Goal: Task Accomplishment & Management: Manage account settings

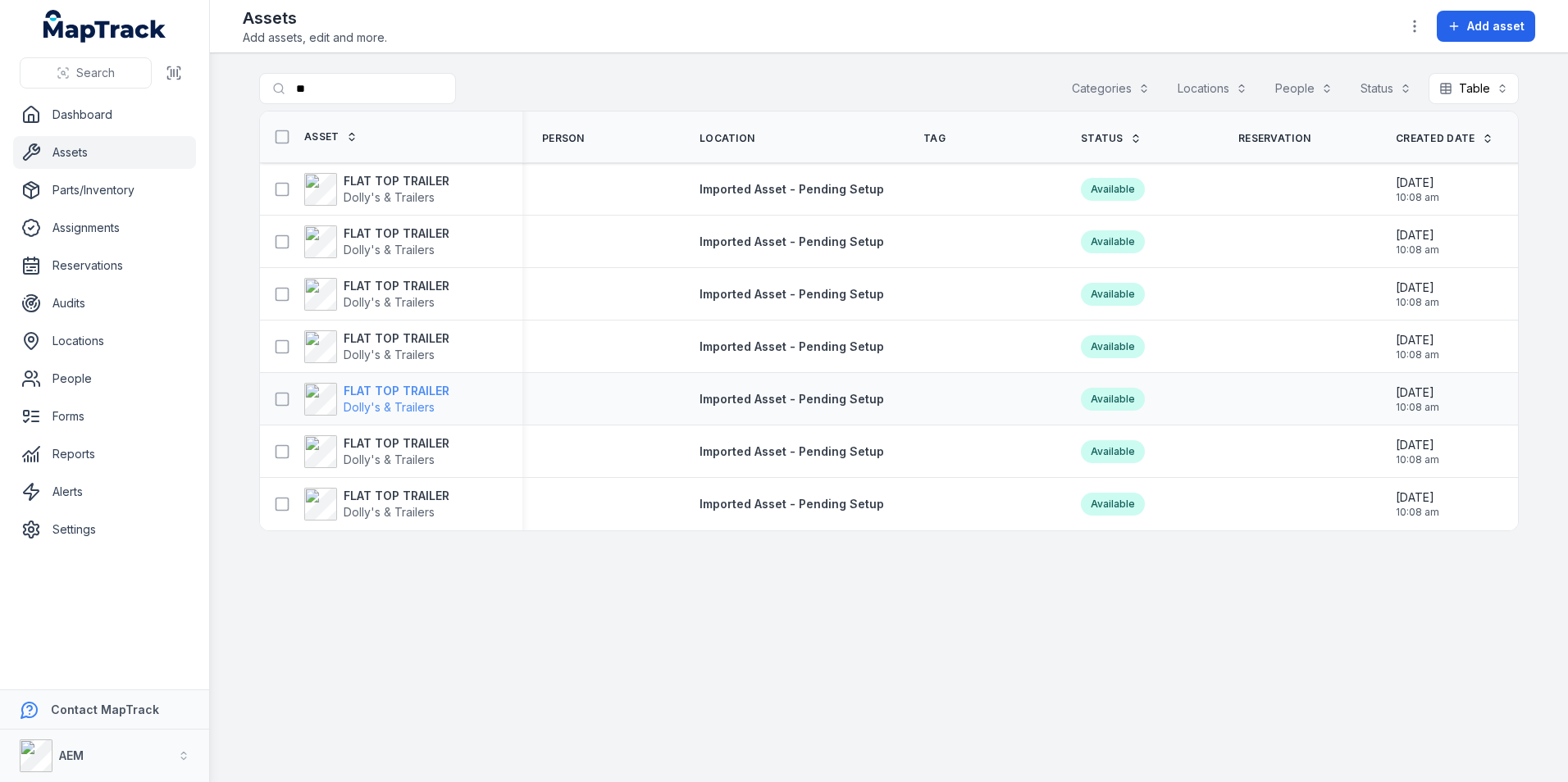
click at [422, 389] on strong "FLAT TOP TRAILER" at bounding box center [396, 391] width 106 height 16
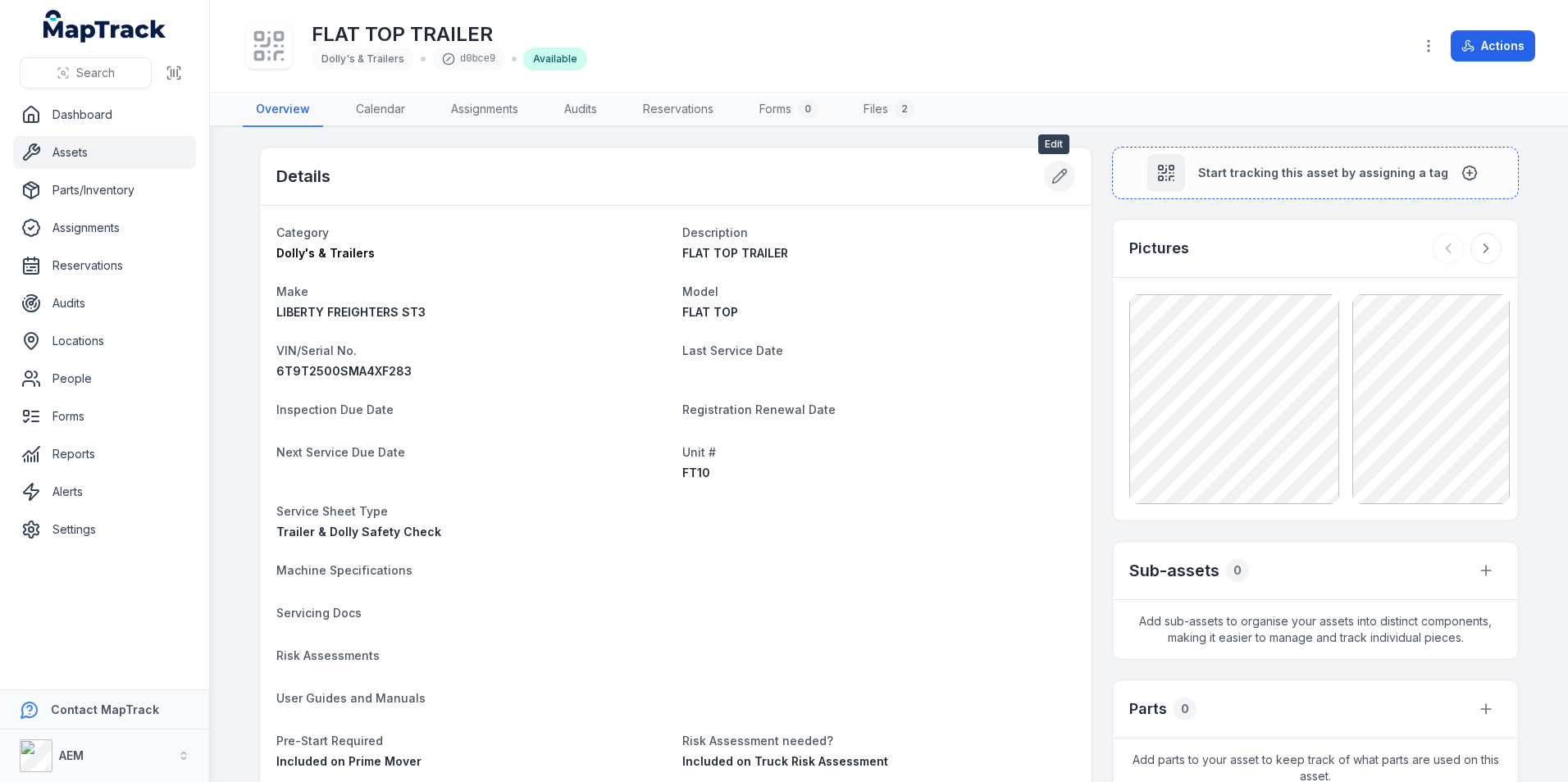
click at [1053, 174] on icon at bounding box center [1060, 177] width 14 height 14
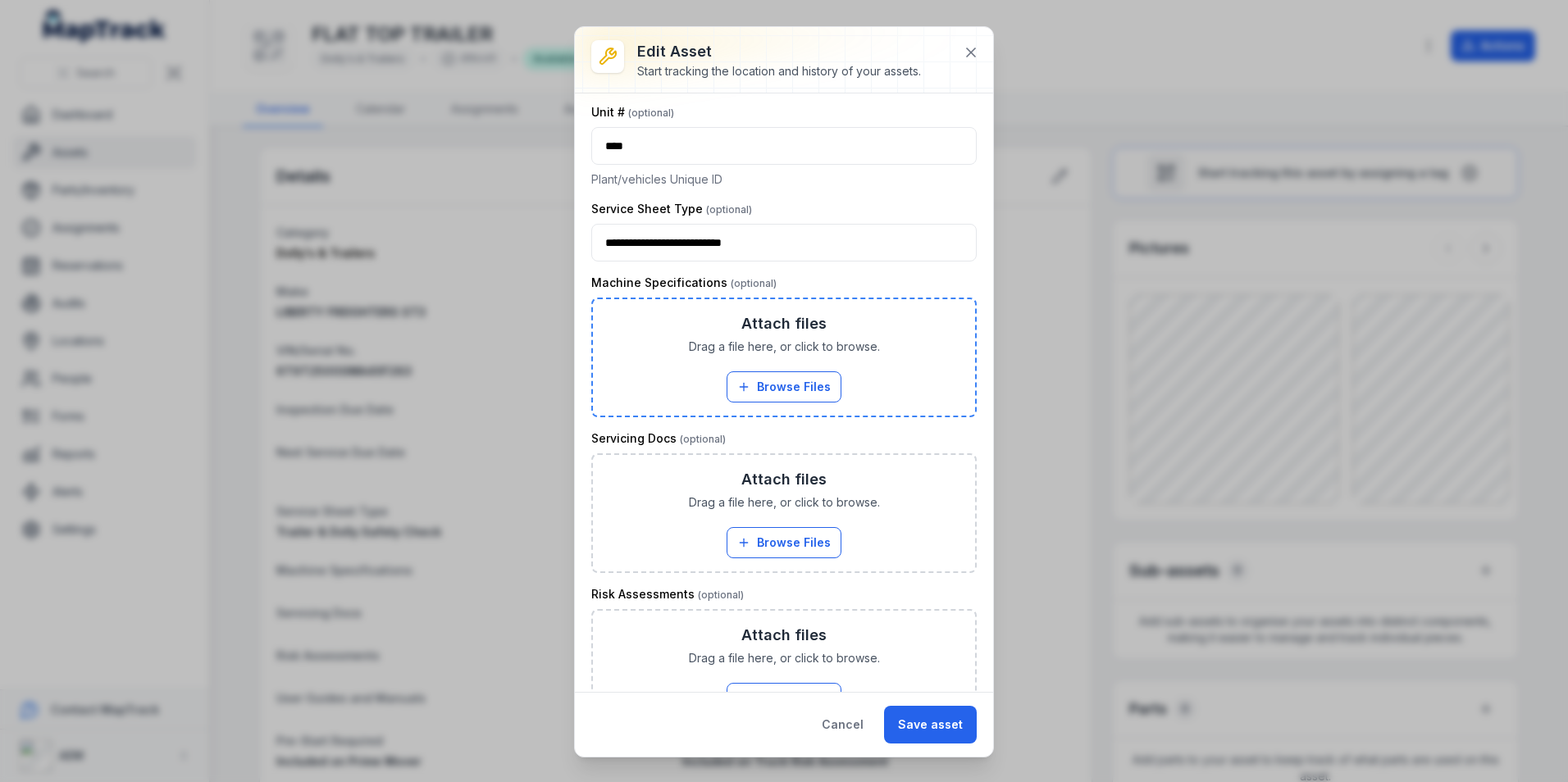
scroll to position [738, 0]
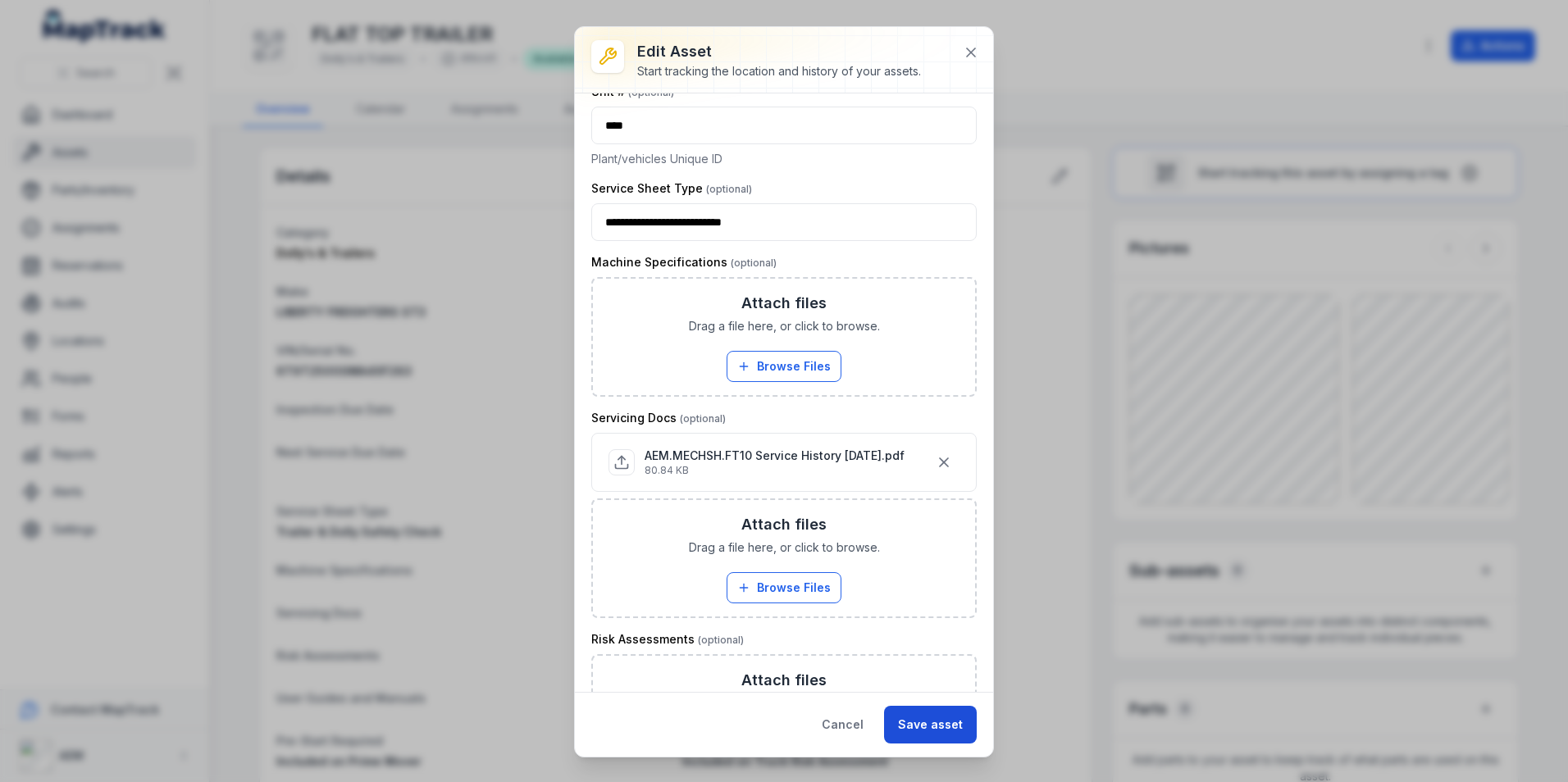
click at [950, 713] on button "Save asset" at bounding box center [931, 725] width 93 height 37
